Goal: Navigation & Orientation: Find specific page/section

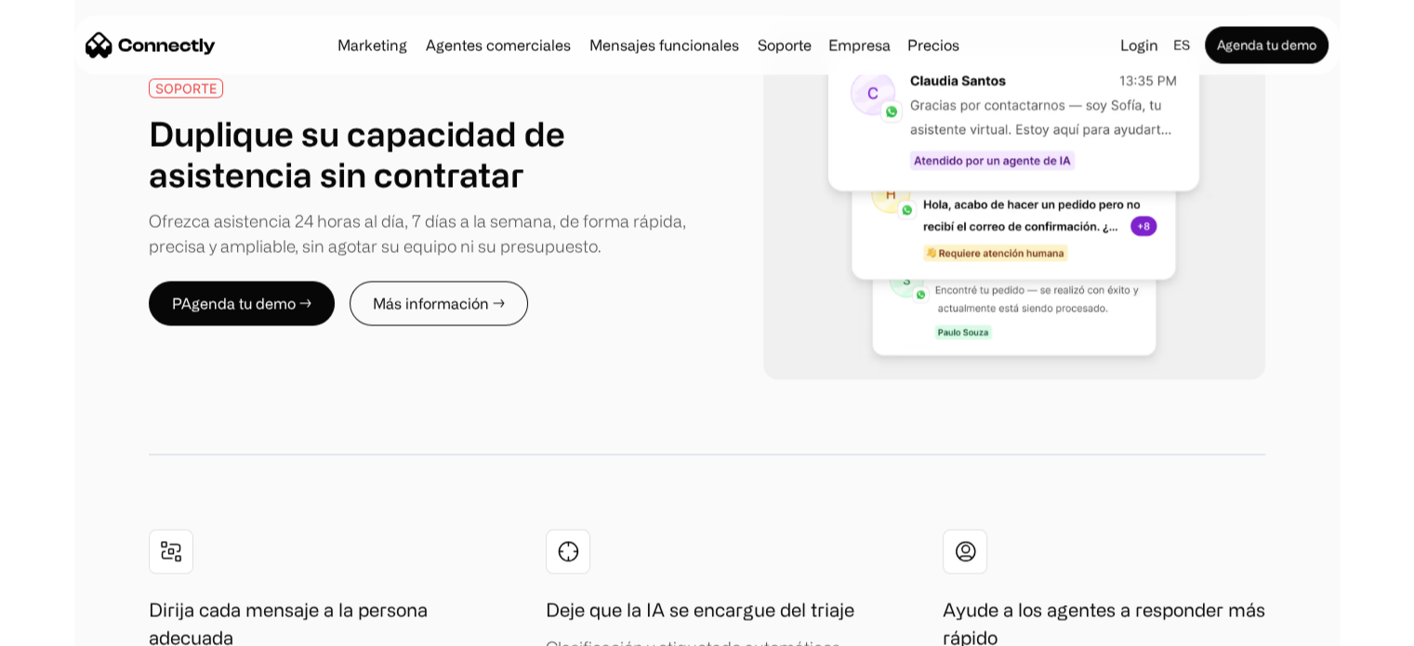
scroll to position [3492, 0]
click at [629, 377] on div "SOPORTE Duplique su capacidad de asistencia sin contratar Ofrezca asistencia 24…" at bounding box center [707, 651] width 1266 height 1404
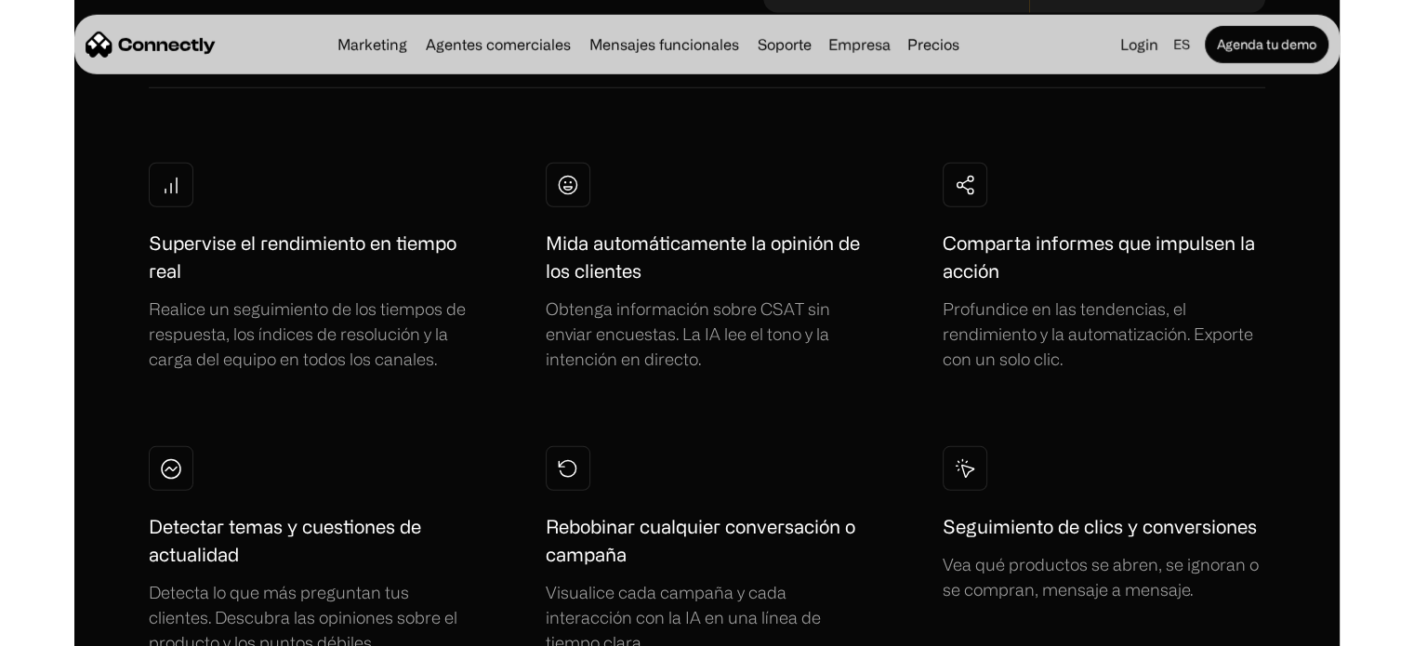
scroll to position [5299, 0]
click at [524, 420] on div "Supervise el rendimiento en tiempo real Realice un seguimiento de los tiempos d…" at bounding box center [707, 408] width 1117 height 493
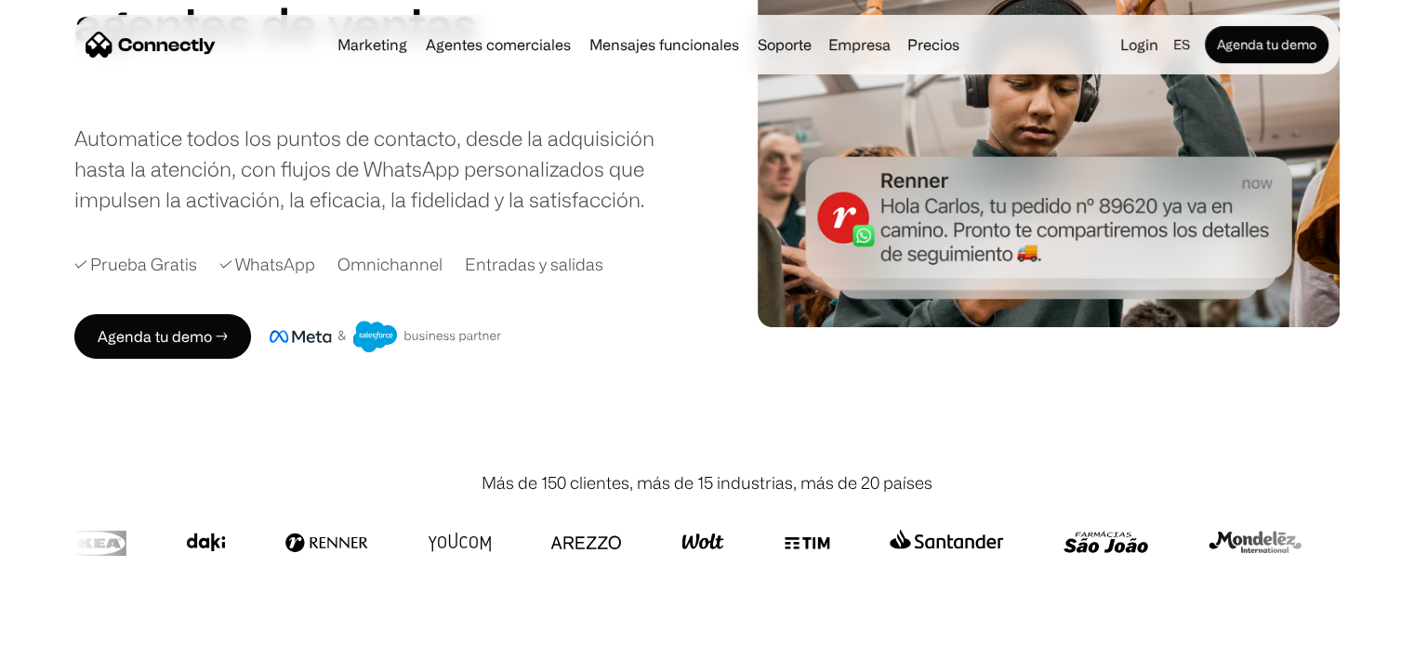
scroll to position [0, 0]
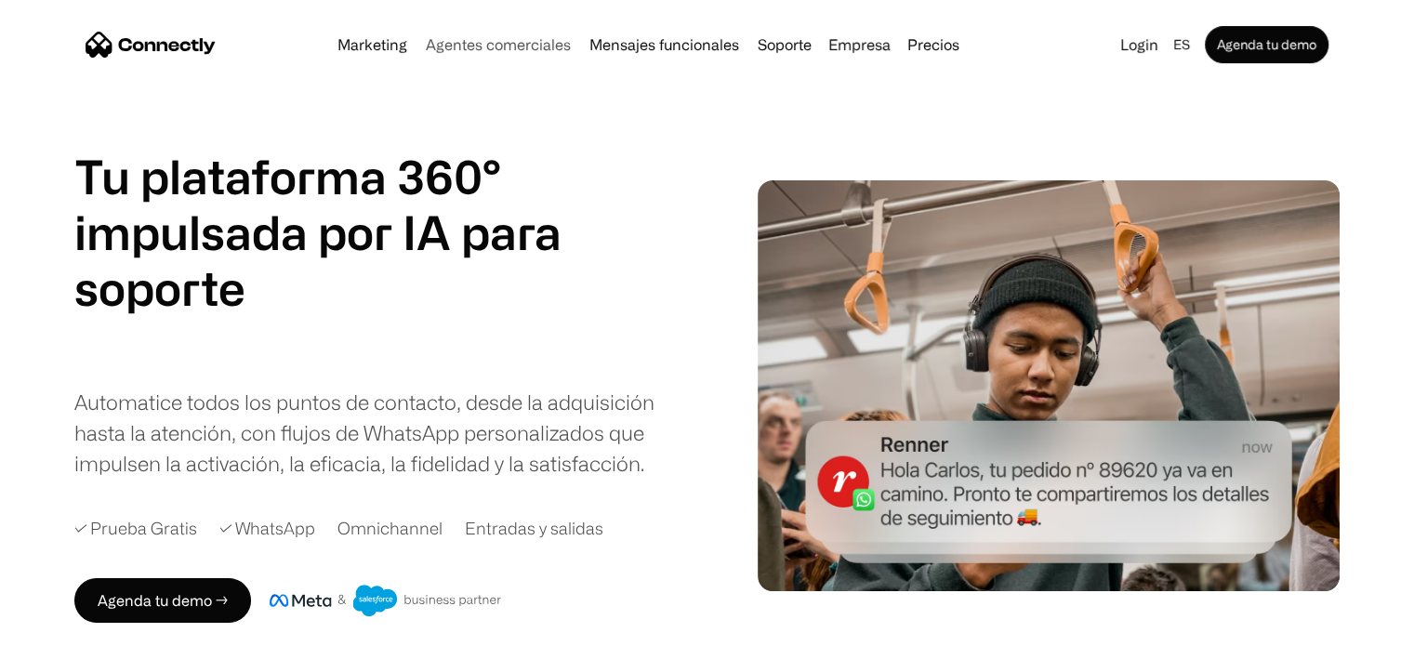
click at [511, 51] on link "Agentes comerciales" at bounding box center [498, 44] width 160 height 15
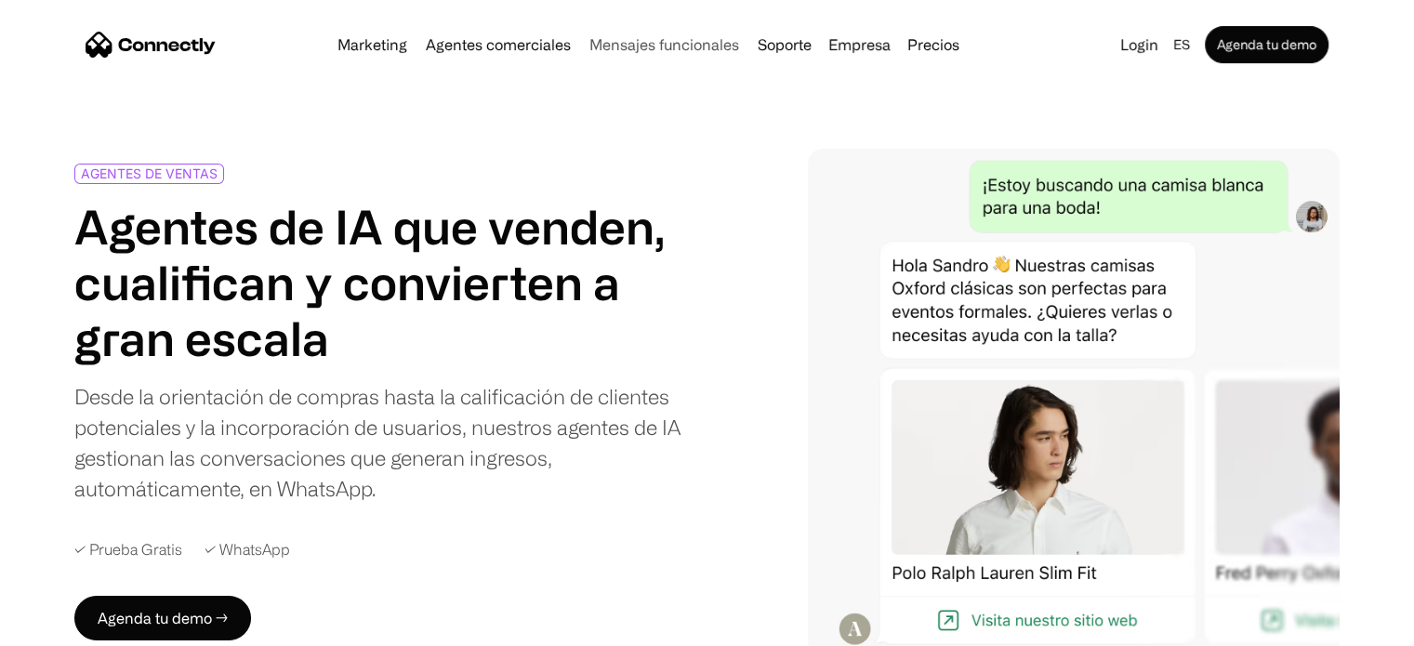
click at [656, 37] on link "Mensajes funcionales" at bounding box center [664, 44] width 165 height 15
